Goal: Task Accomplishment & Management: Manage account settings

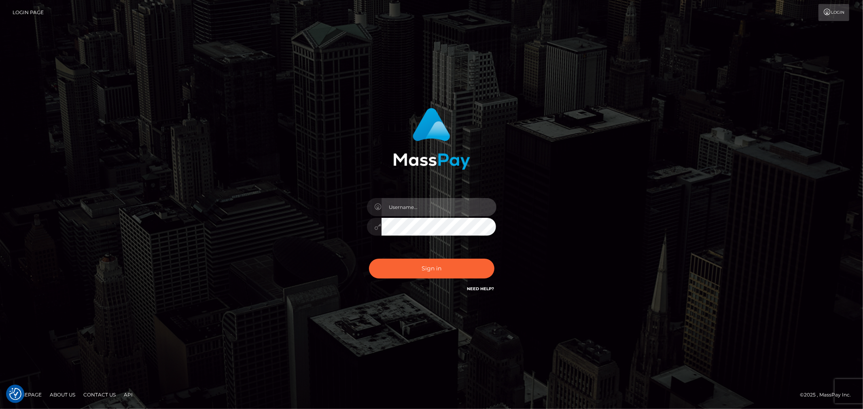
click at [417, 215] on input "text" at bounding box center [438, 207] width 115 height 18
type input "ashbil"
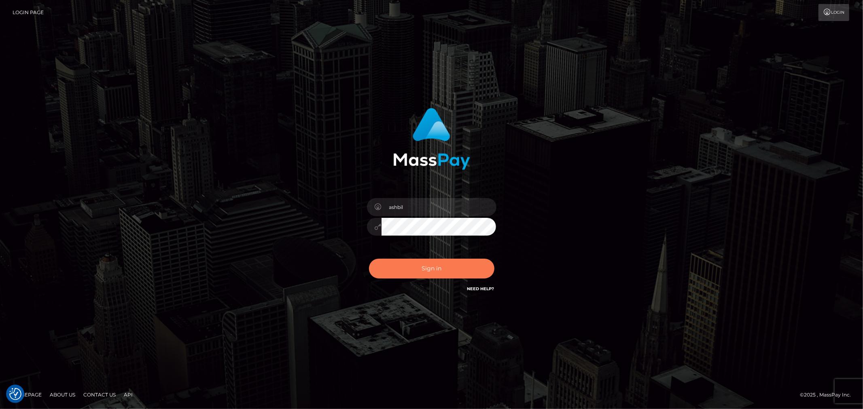
click at [426, 274] on button "Sign in" at bounding box center [431, 269] width 125 height 20
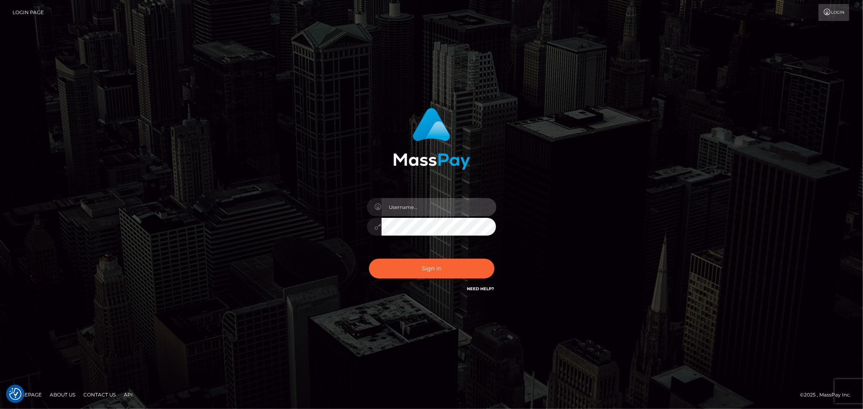
click at [413, 209] on input "text" at bounding box center [438, 207] width 115 height 18
type input "ashbil"
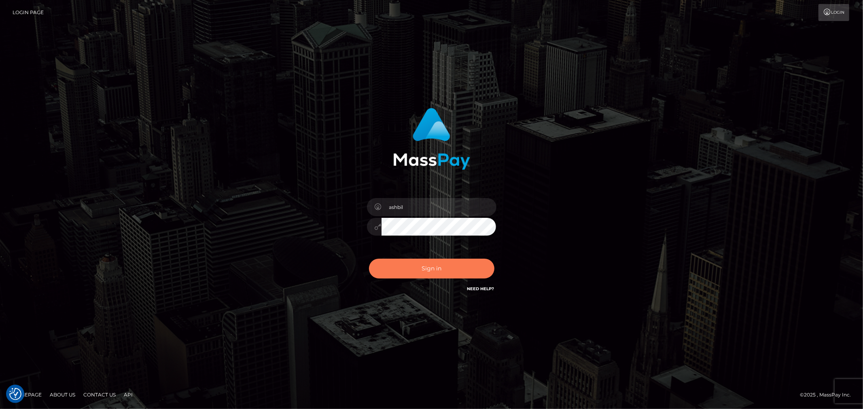
click at [444, 266] on button "Sign in" at bounding box center [431, 269] width 125 height 20
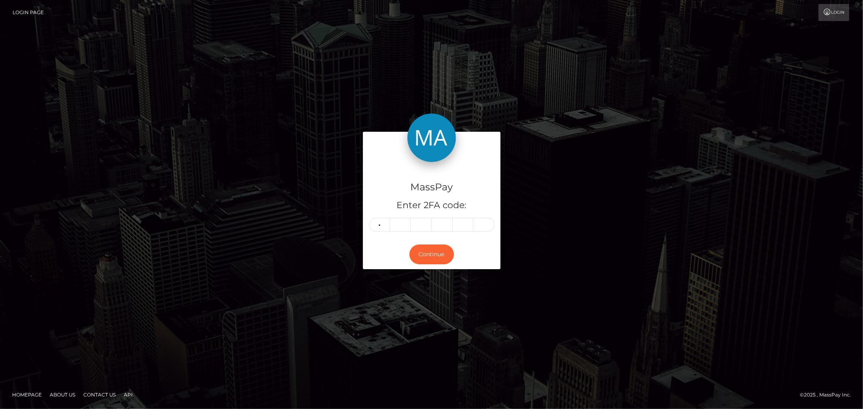
type input "1"
type input "4"
type input "0"
type input "5"
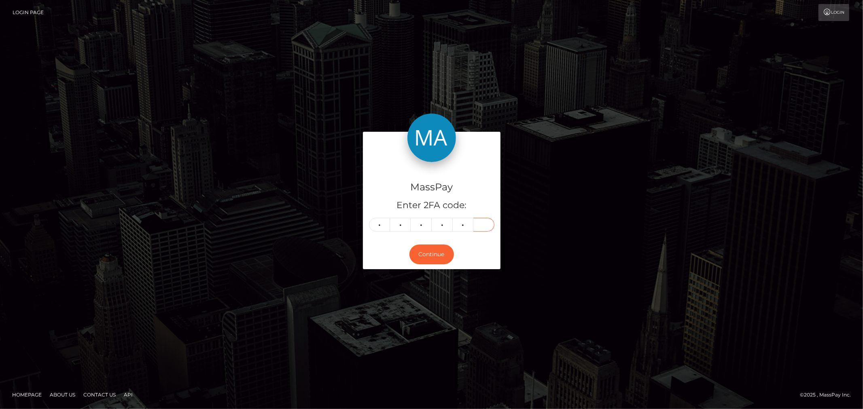
type input "7"
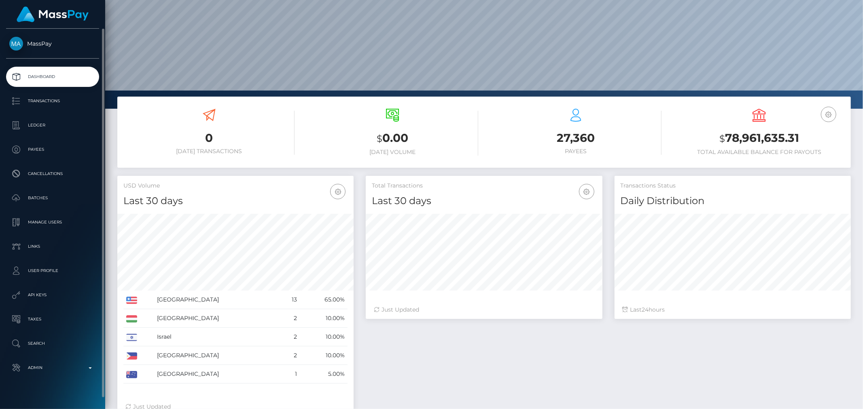
scroll to position [11, 0]
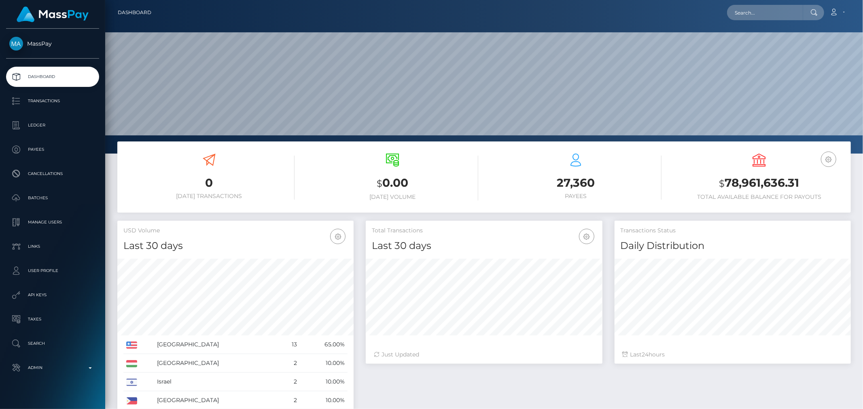
scroll to position [143, 236]
